Goal: Transaction & Acquisition: Purchase product/service

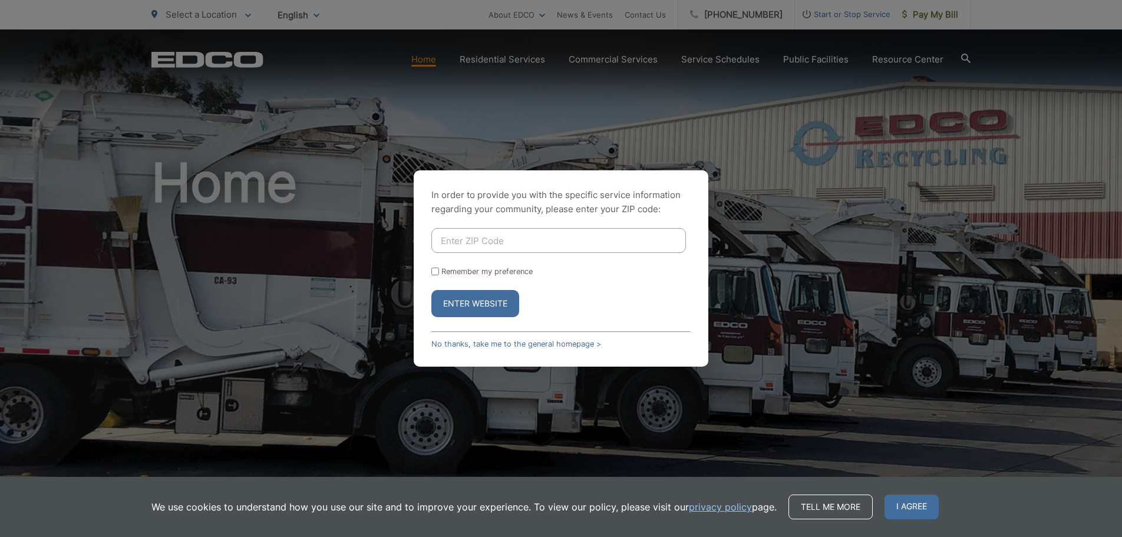
click at [464, 240] on input "Enter ZIP Code" at bounding box center [558, 240] width 254 height 25
type input "92069"
click at [432, 270] on input "Remember my preference" at bounding box center [435, 271] width 8 height 8
checkbox input "true"
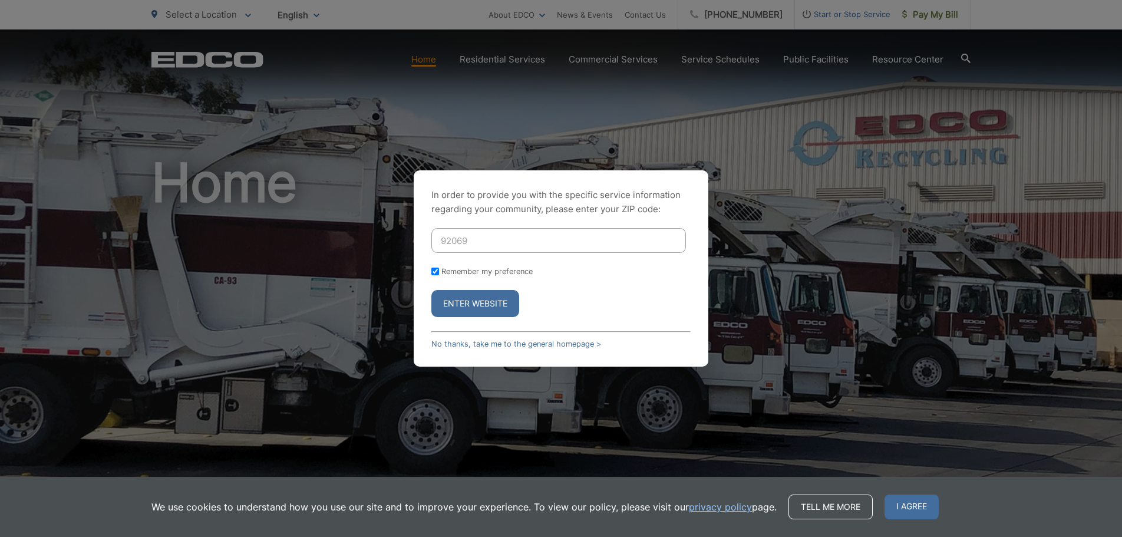
click at [491, 303] on button "Enter Website" at bounding box center [475, 303] width 88 height 27
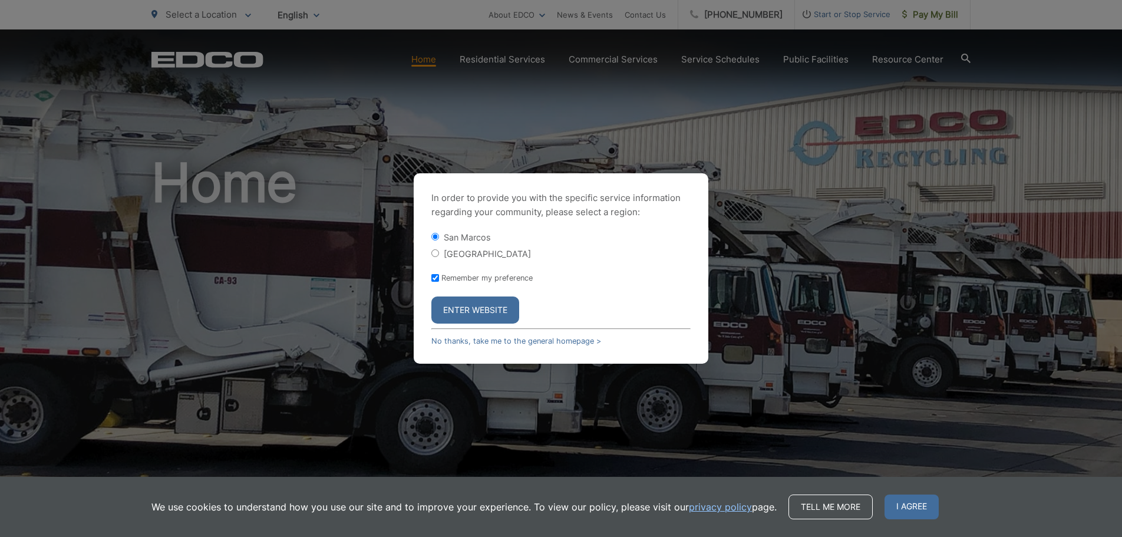
click at [474, 306] on button "Enter Website" at bounding box center [475, 309] width 88 height 27
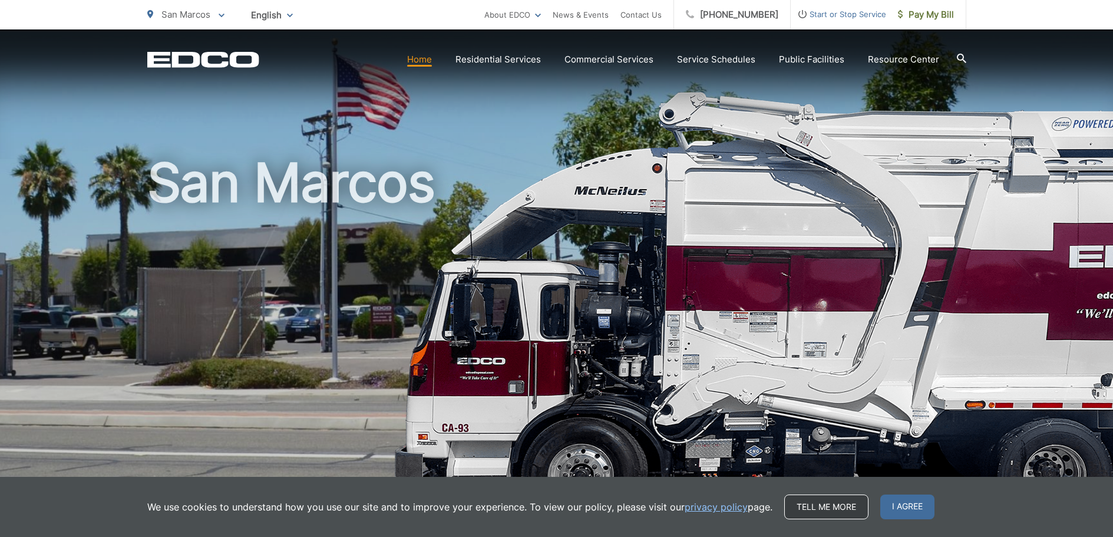
click at [842, 505] on link "Tell me more" at bounding box center [826, 506] width 84 height 25
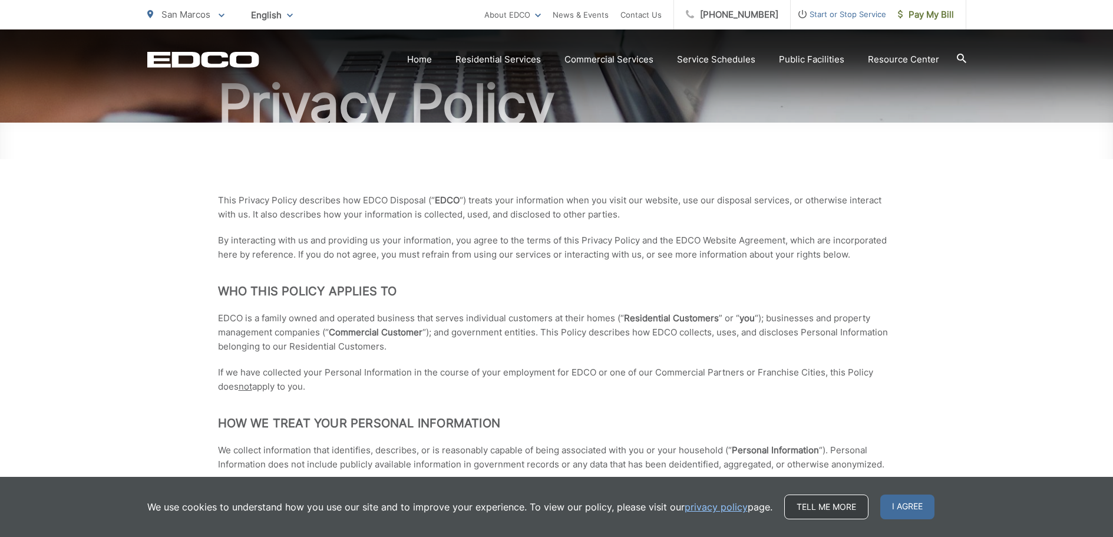
scroll to position [118, 0]
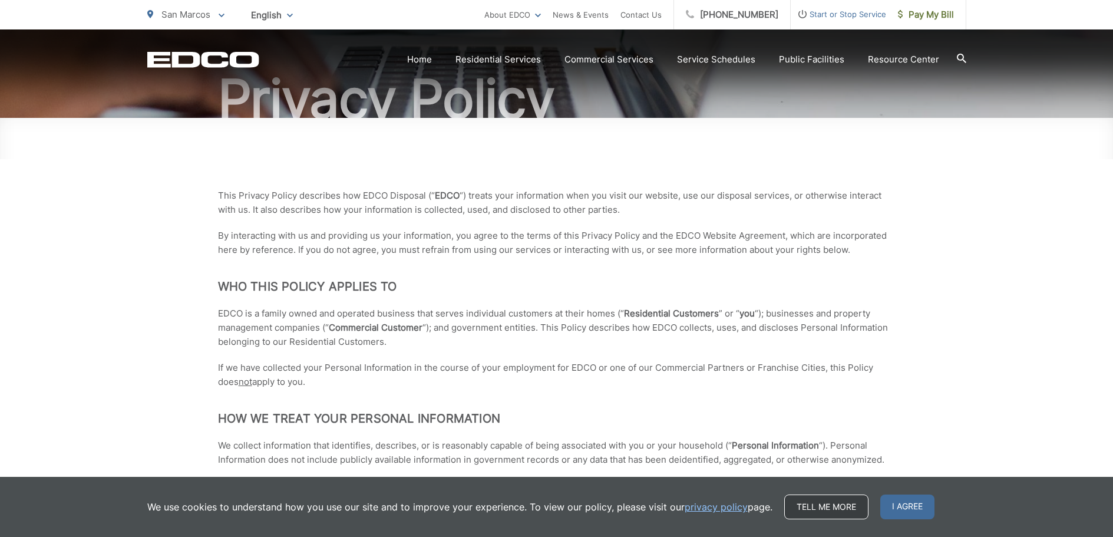
click at [830, 510] on link "Tell me more" at bounding box center [826, 506] width 84 height 25
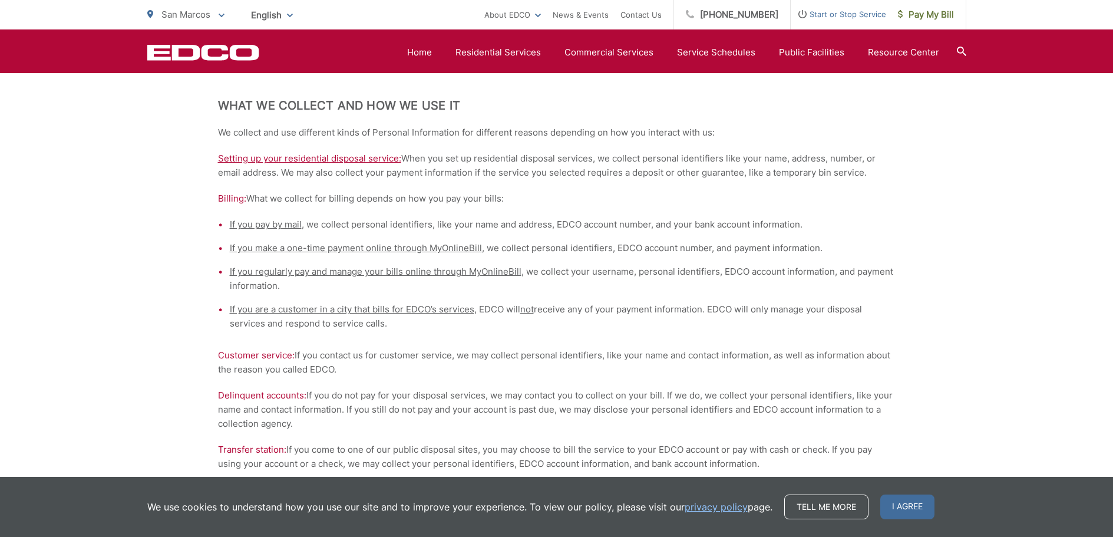
scroll to position [589, 0]
click at [890, 505] on span "I agree" at bounding box center [907, 506] width 54 height 25
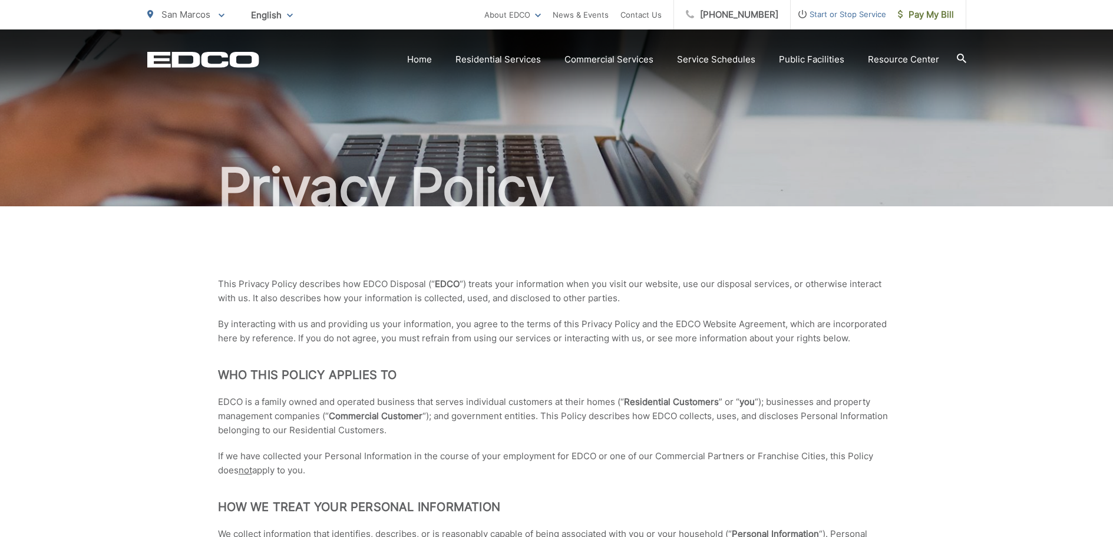
scroll to position [0, 0]
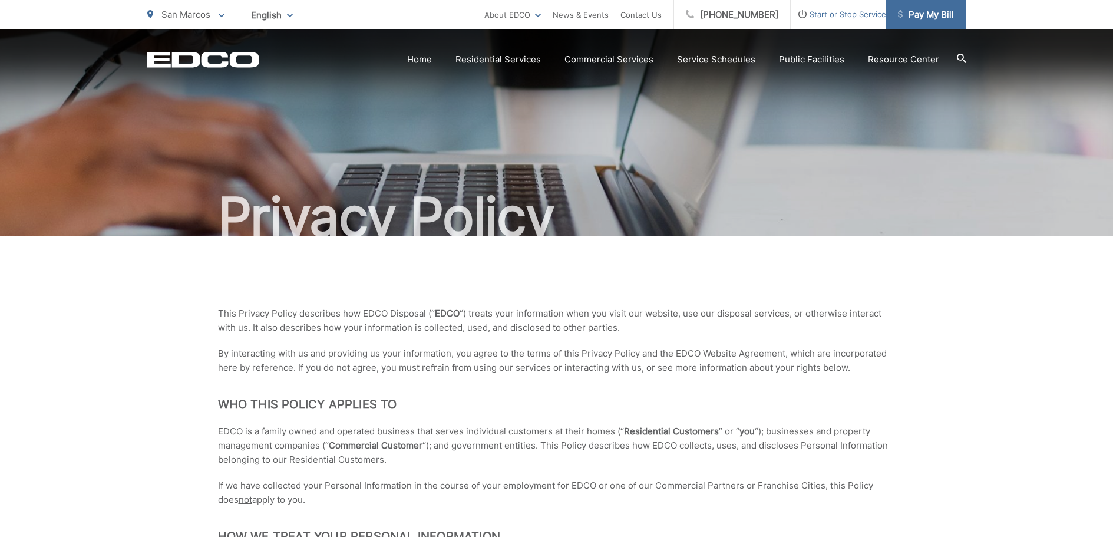
click at [936, 16] on span "Pay My Bill" at bounding box center [926, 15] width 56 height 14
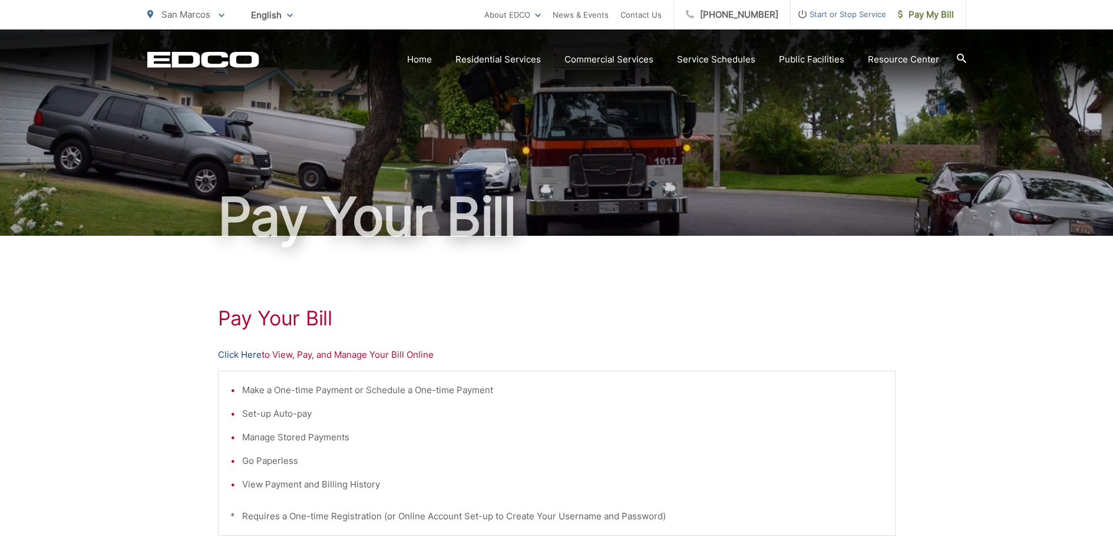
click at [233, 356] on link "Click Here" at bounding box center [240, 355] width 44 height 14
